Goal: Task Accomplishment & Management: Manage account settings

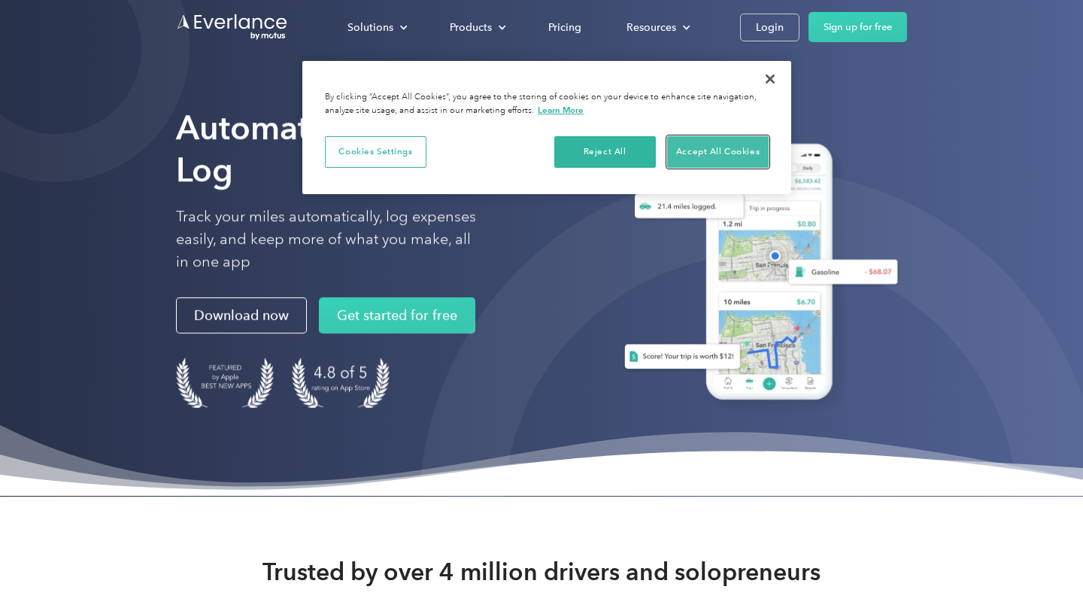
click at [713, 147] on button "Accept All Cookies" at bounding box center [718, 152] width 102 height 32
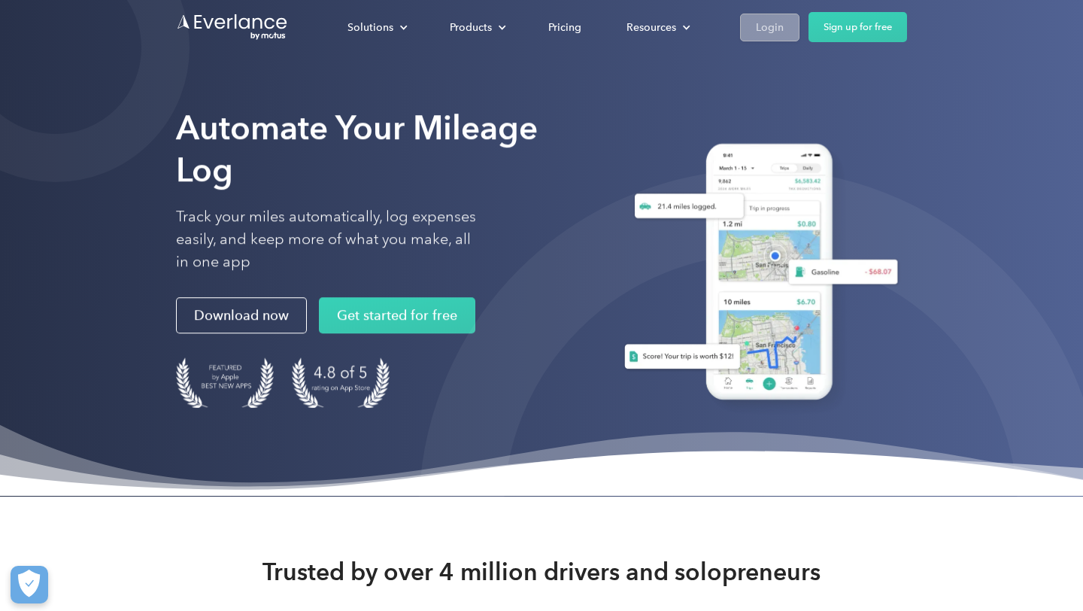
click at [772, 35] on div "Login" at bounding box center [770, 27] width 28 height 19
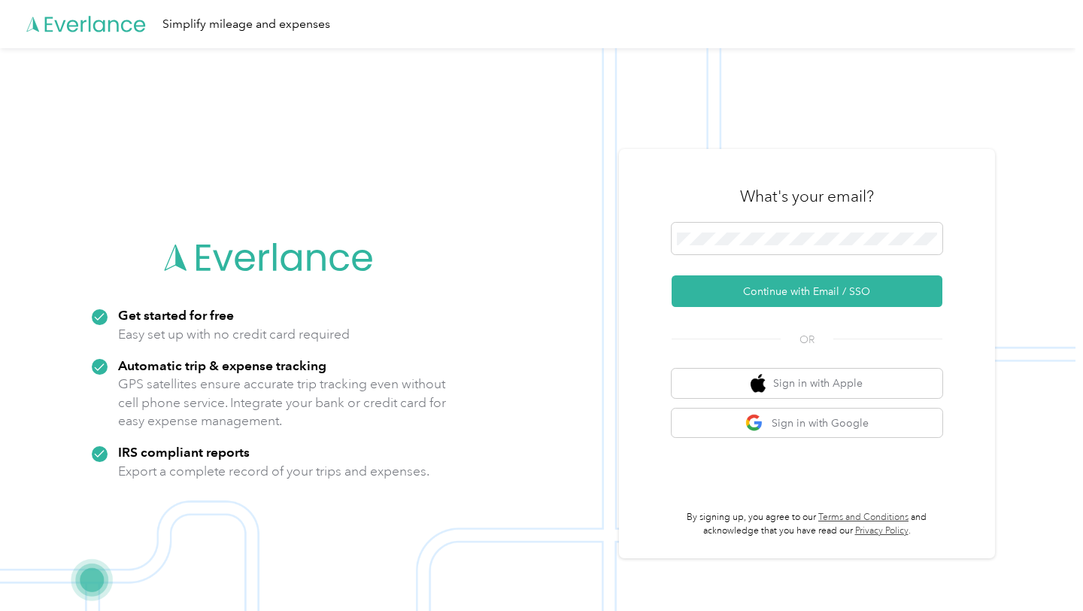
click at [633, 150] on div "What's your email? Continue with Email / SSO OR Sign in with Apple Sign in with…" at bounding box center [807, 353] width 376 height 409
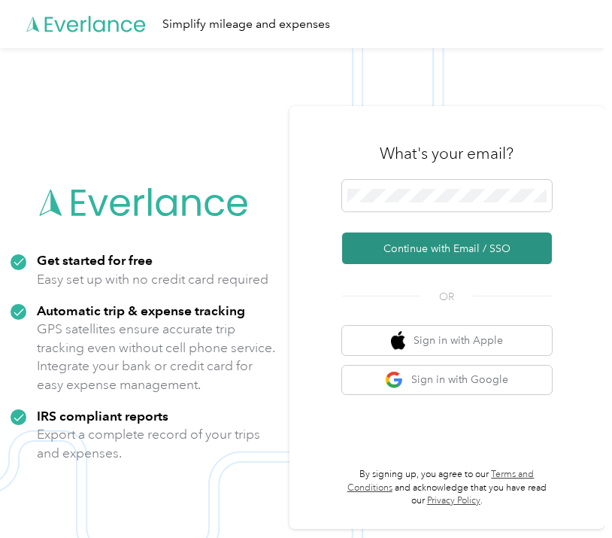
click at [465, 252] on button "Continue with Email / SSO" at bounding box center [447, 248] width 211 height 32
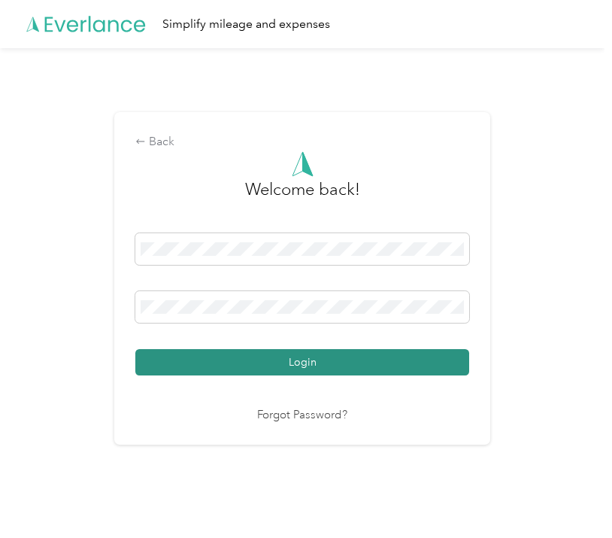
click at [336, 366] on button "Login" at bounding box center [302, 362] width 334 height 26
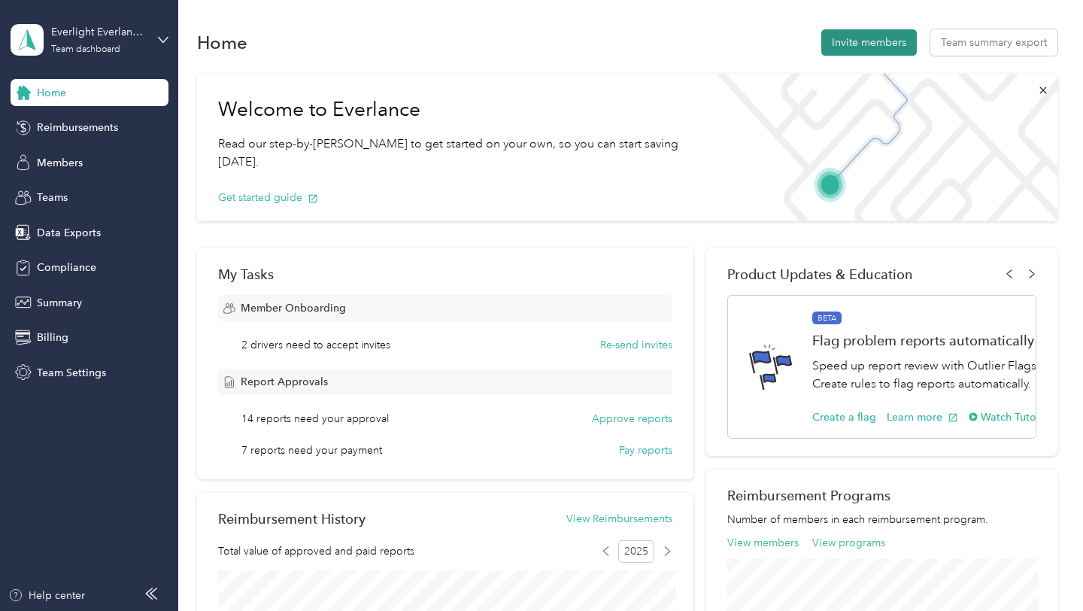
click at [846, 37] on button "Invite members" at bounding box center [869, 42] width 96 height 26
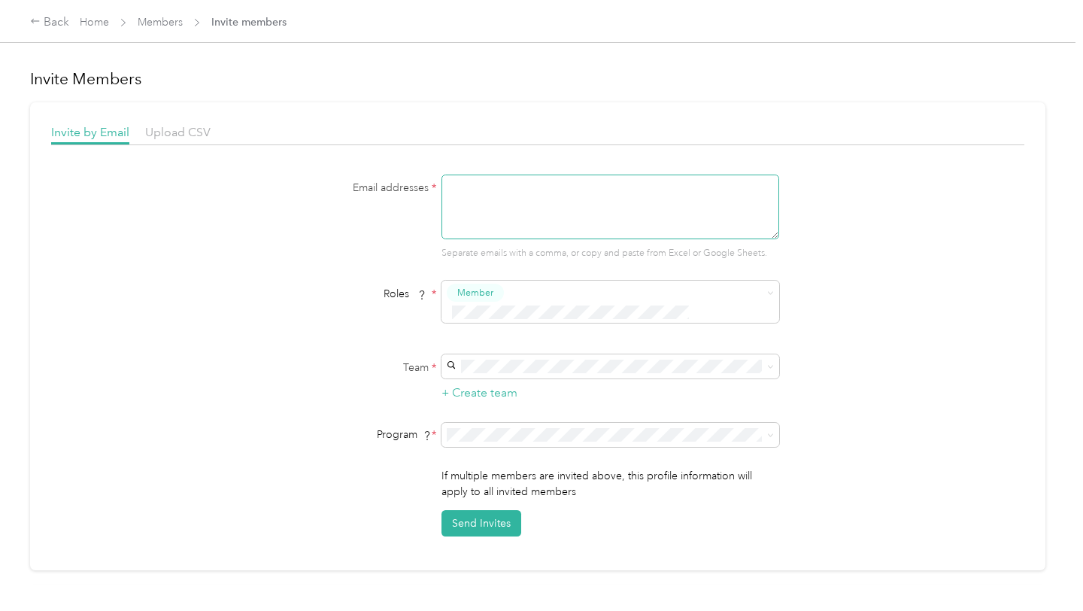
click at [493, 218] on textarea at bounding box center [611, 207] width 338 height 65
paste textarea "[PERSON_NAME][EMAIL_ADDRESS][PERSON_NAME][DOMAIN_NAME]"
type textarea "[PERSON_NAME][EMAIL_ADDRESS][PERSON_NAME][DOMAIN_NAME]"
click at [516, 502] on span "Warehouse Assistants [Everlight Solar]" at bounding box center [546, 508] width 180 height 13
click at [512, 510] on button "Send Invites" at bounding box center [482, 523] width 80 height 26
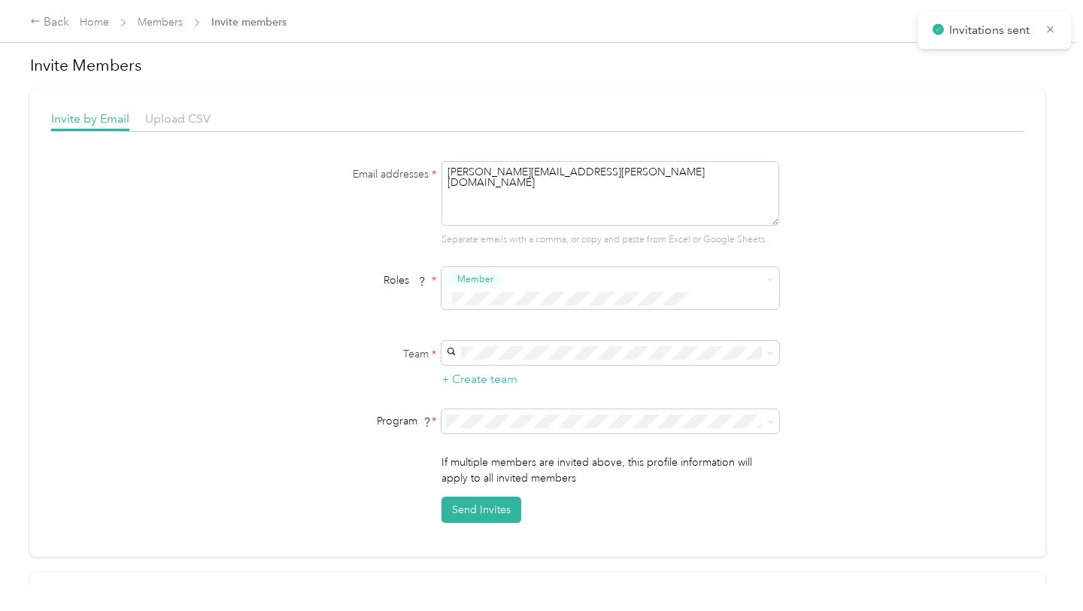
scroll to position [23, 0]
